Goal: Transaction & Acquisition: Purchase product/service

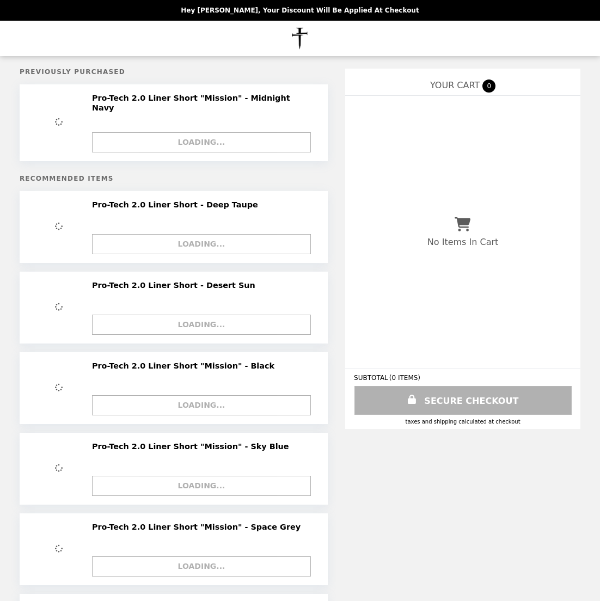
select select "**"
select select "*"
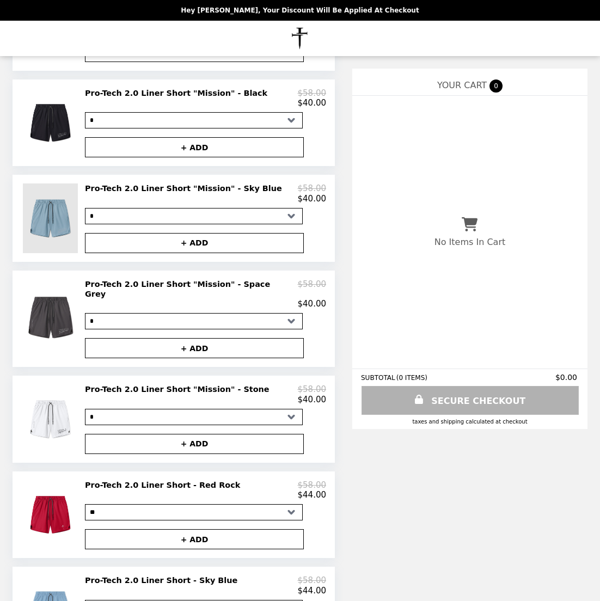
scroll to position [299, 0]
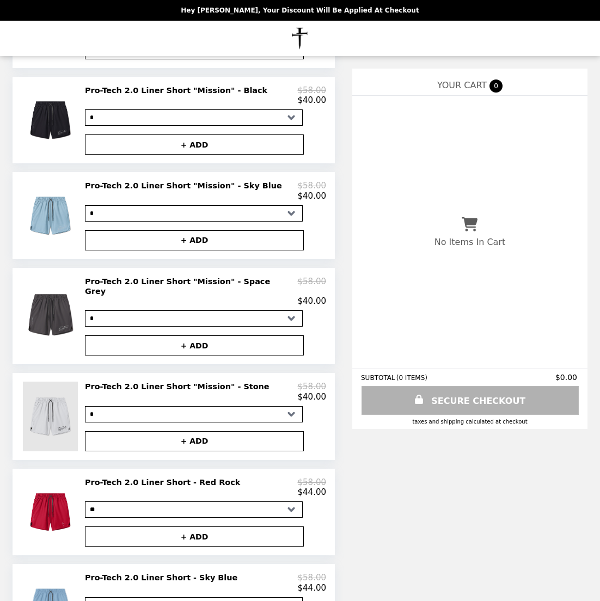
click at [56, 411] on img at bounding box center [52, 416] width 58 height 69
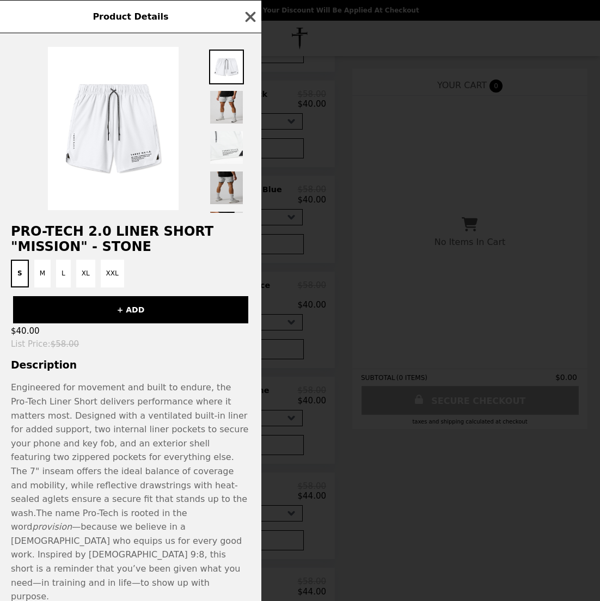
click at [219, 191] on img at bounding box center [226, 187] width 35 height 35
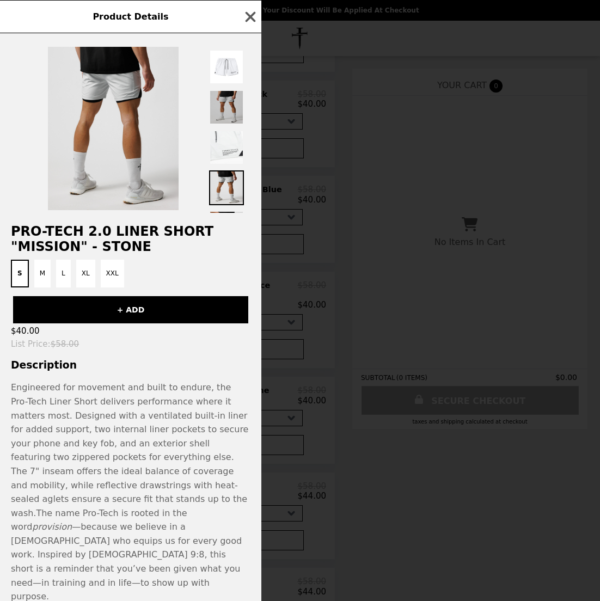
click at [221, 107] on img at bounding box center [226, 107] width 35 height 35
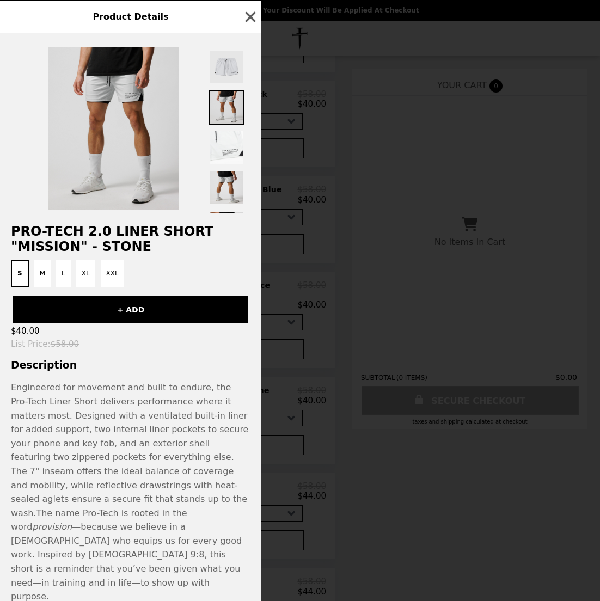
click at [221, 71] on img at bounding box center [226, 67] width 35 height 35
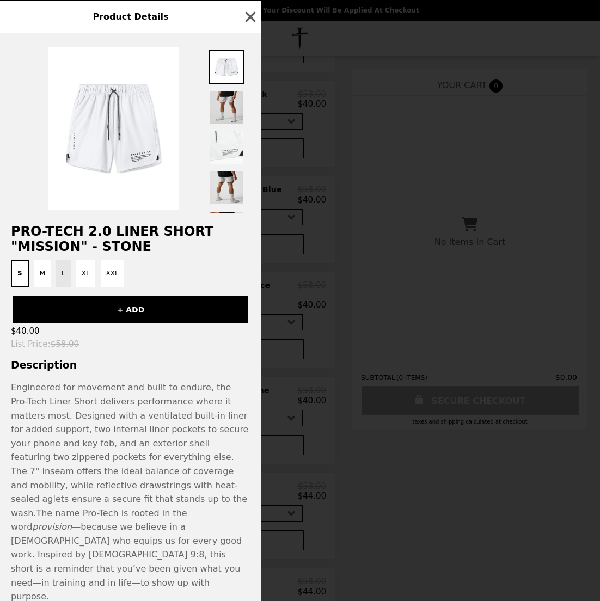
click at [65, 280] on button "L" at bounding box center [63, 274] width 15 height 28
click at [251, 14] on icon "button" at bounding box center [250, 17] width 16 height 16
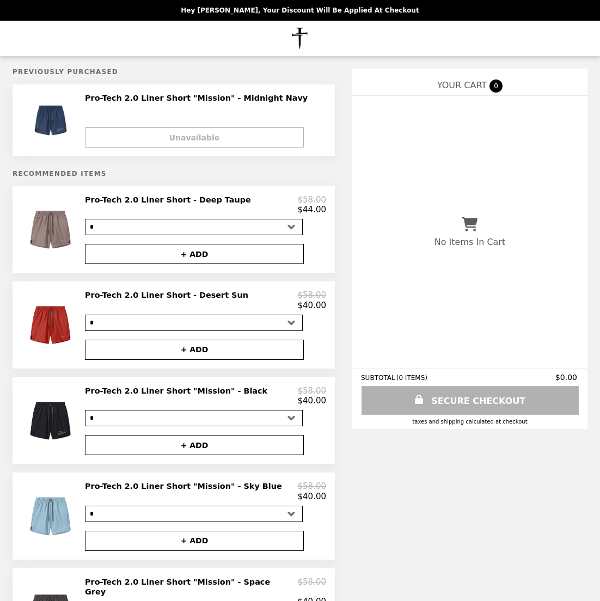
scroll to position [0, 0]
click at [303, 34] on img "Main" at bounding box center [300, 38] width 56 height 22
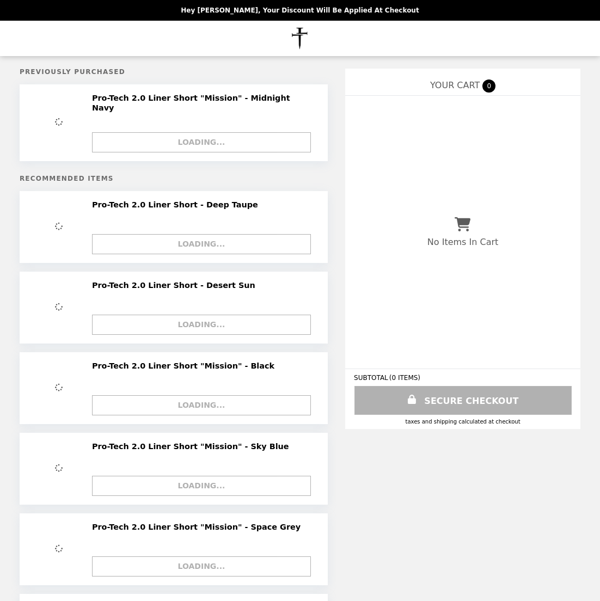
select select "**"
select select "*"
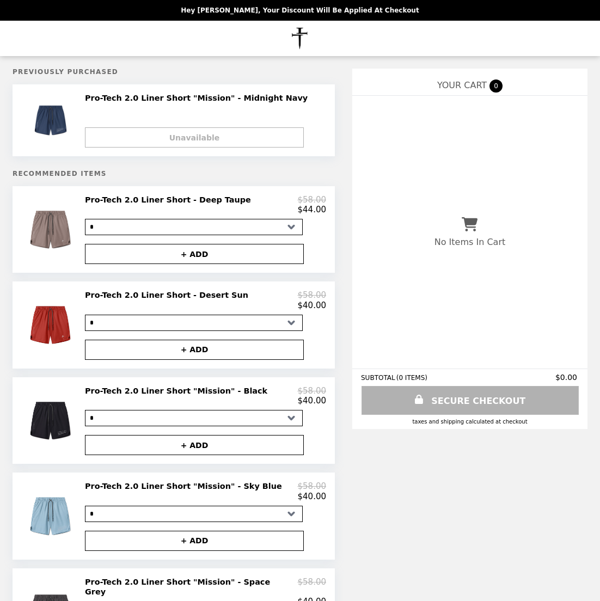
click at [302, 39] on img "Main" at bounding box center [300, 38] width 56 height 22
